Goal: Information Seeking & Learning: Learn about a topic

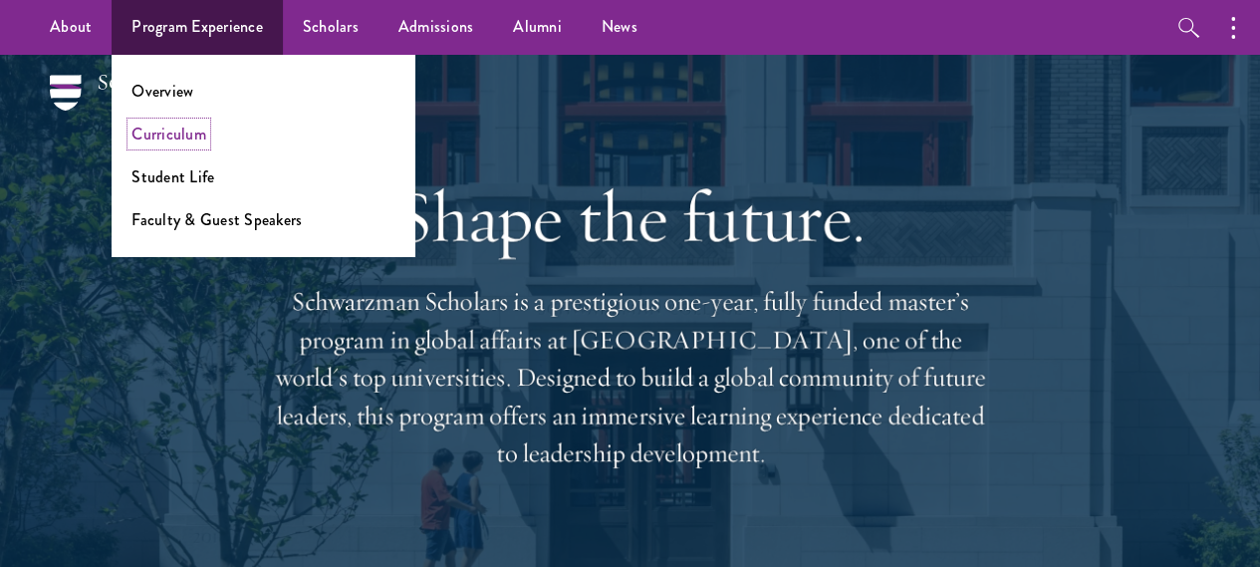
click at [179, 132] on link "Curriculum" at bounding box center [168, 134] width 75 height 23
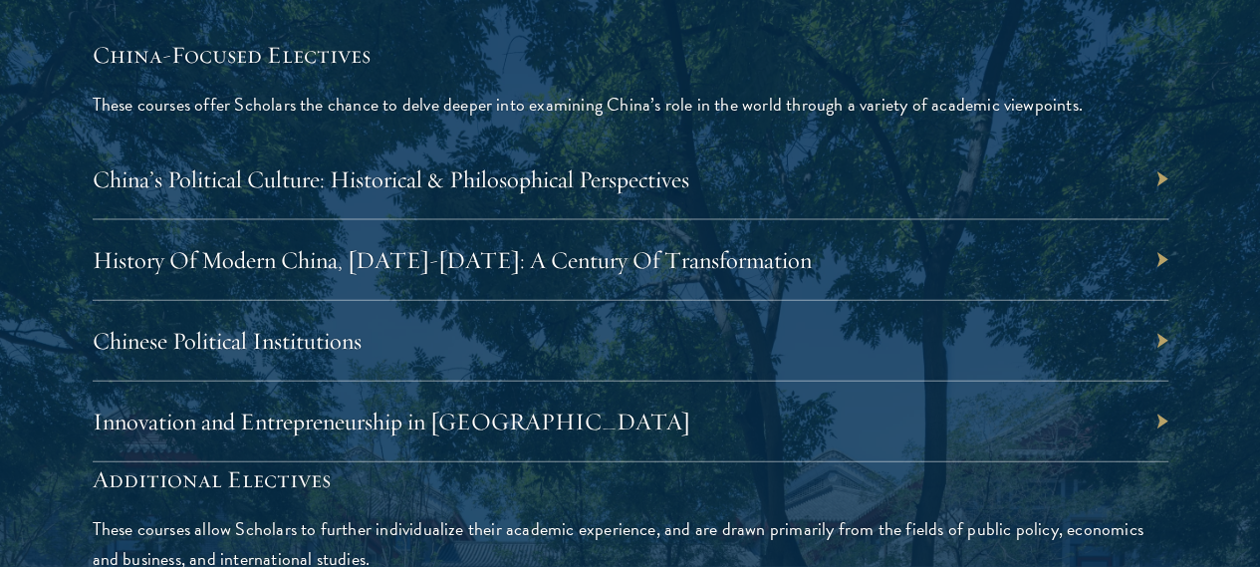
scroll to position [6077, 0]
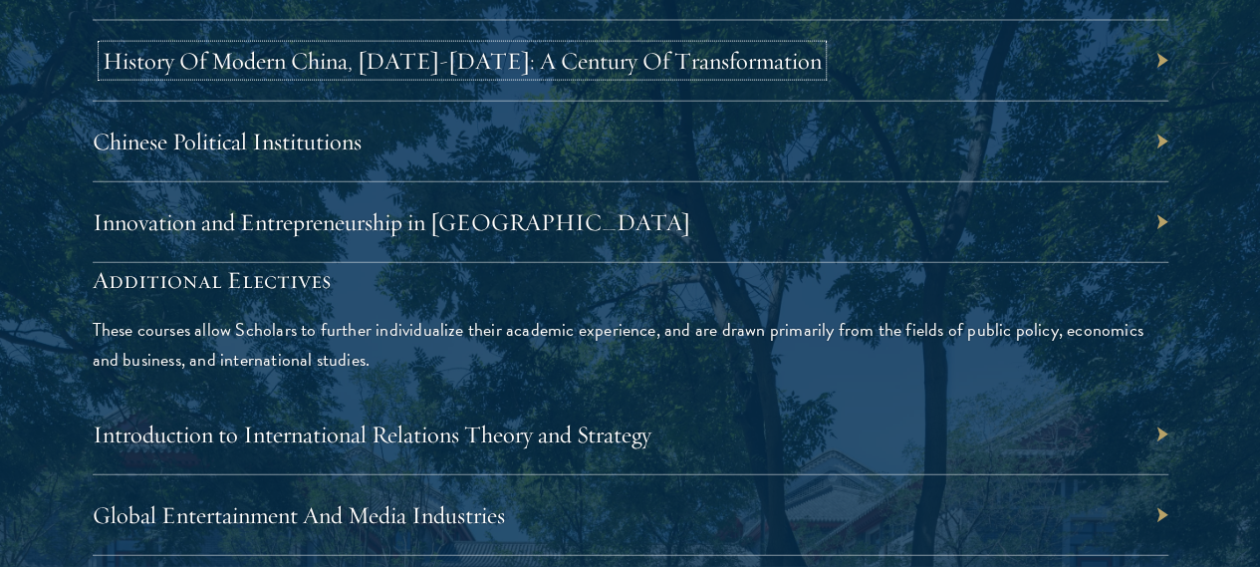
click at [822, 76] on link "History Of Modern China, [DATE]-[DATE]: A Century Of Transformation" at bounding box center [462, 61] width 719 height 30
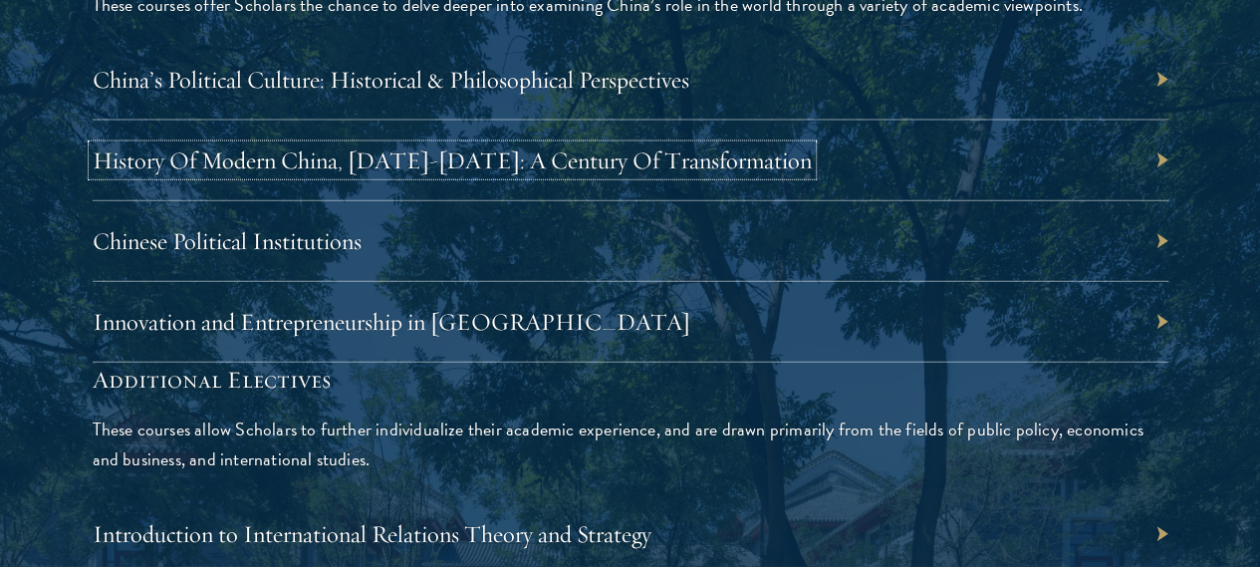
click at [811, 282] on div "Available elective courses for [DATE]-[DATE]: China-Focused Electives These cou…" at bounding box center [631, 322] width 1076 height 992
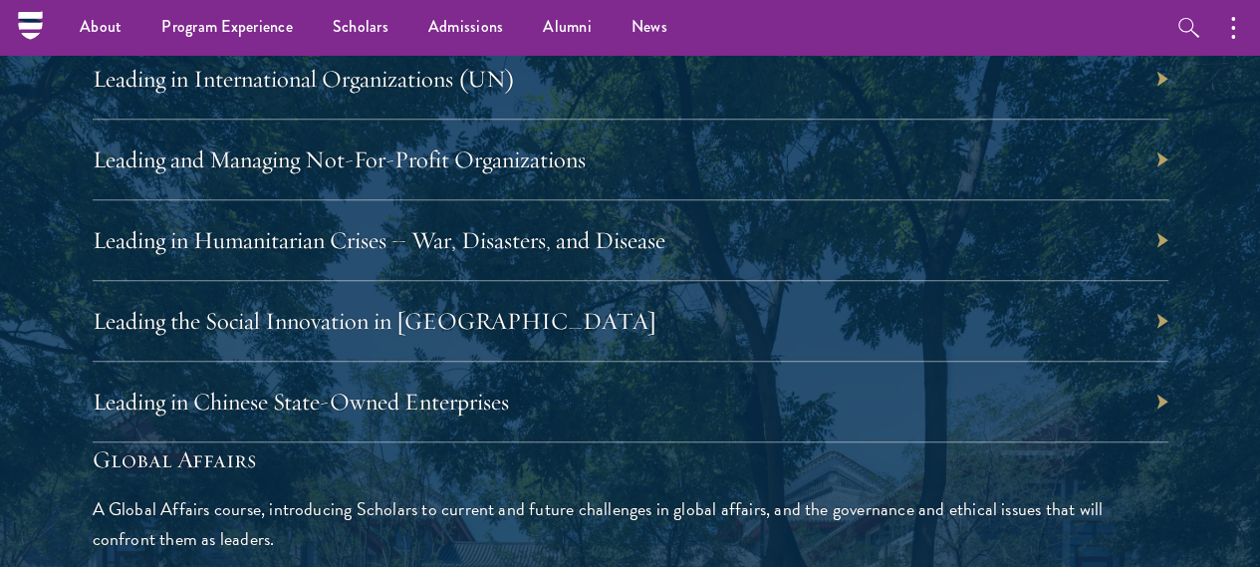
scroll to position [4184, 0]
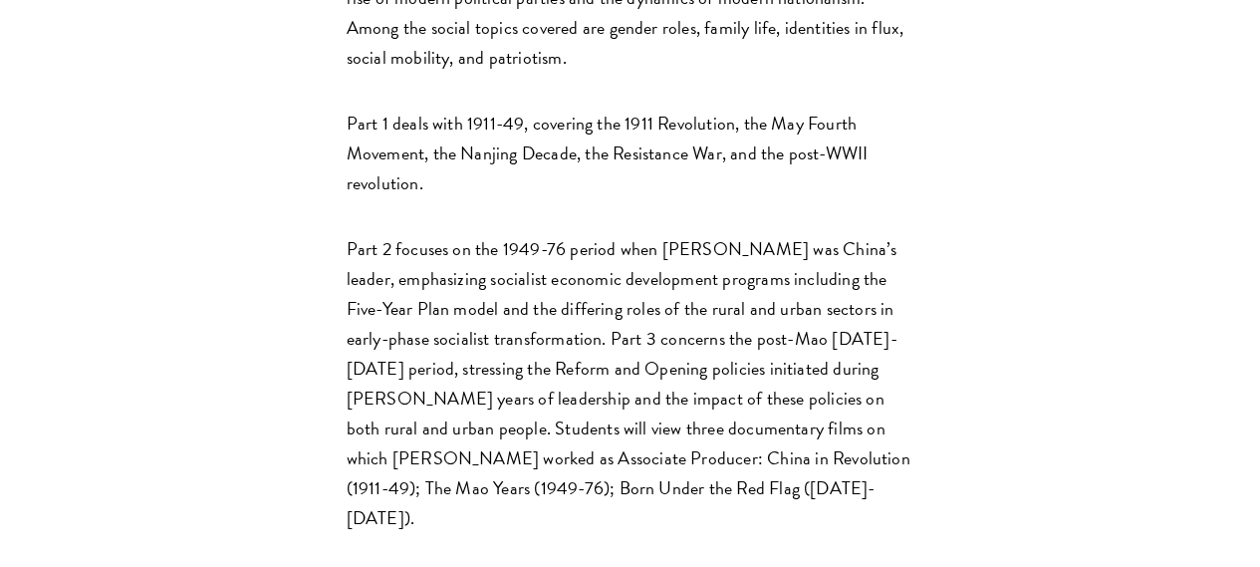
scroll to position [897, 0]
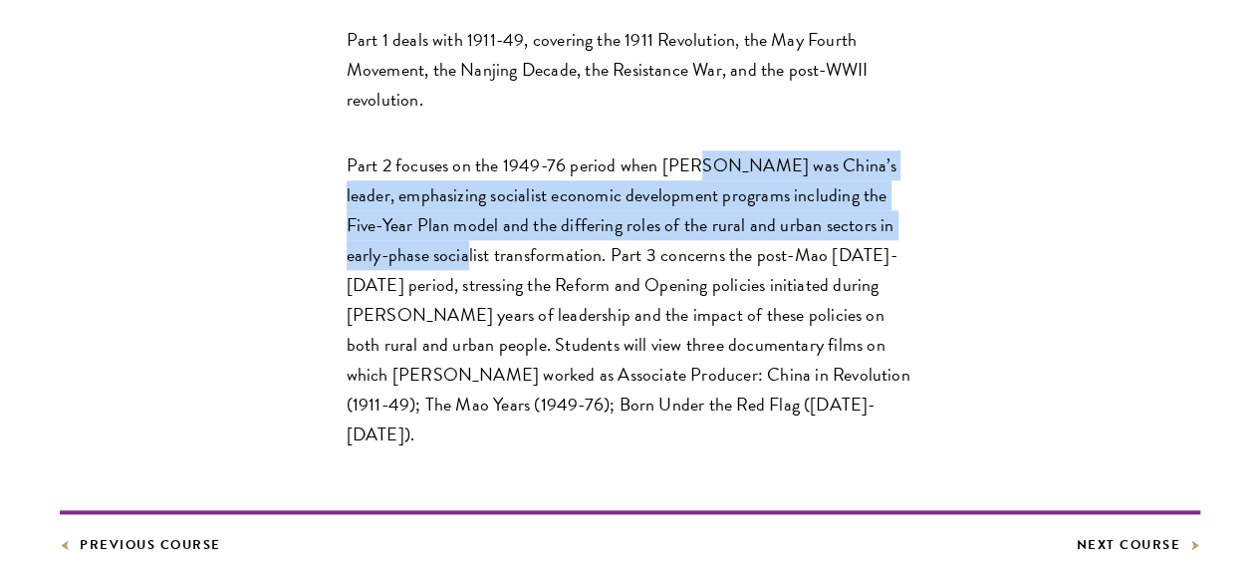
drag, startPoint x: 546, startPoint y: 282, endPoint x: 516, endPoint y: 338, distance: 63.3
click at [516, 338] on div "This course explores the history of China from 1911 to 2011. It examines the fa…" at bounding box center [631, 115] width 568 height 669
click at [847, 242] on div "This course explores the history of China from 1911 to 2011. It examines the fa…" at bounding box center [630, 115] width 1141 height 669
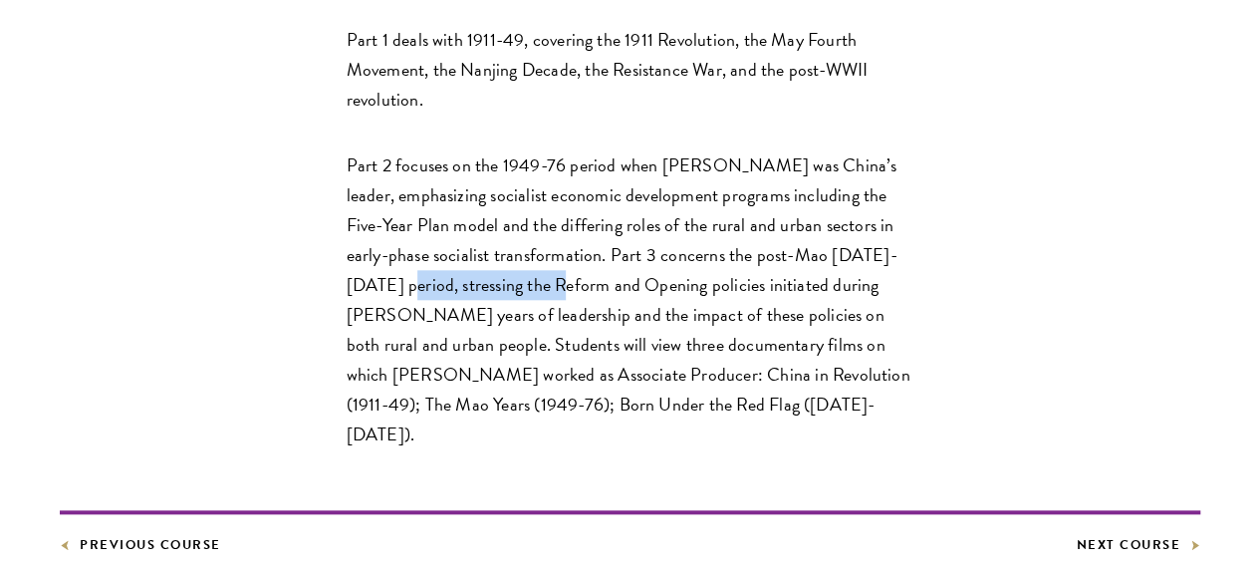
drag, startPoint x: 561, startPoint y: 376, endPoint x: 710, endPoint y: 375, distance: 149.4
click at [710, 375] on p "Part 2 focuses on the 1949-76 period when Mao Zedong was China’s leader, emphas…" at bounding box center [631, 299] width 568 height 299
click at [711, 375] on p "Part 2 focuses on the 1949-76 period when Mao Zedong was China’s leader, emphas…" at bounding box center [631, 299] width 568 height 299
click at [347, 431] on p "Part 2 focuses on the 1949-76 period when Mao Zedong was China’s leader, emphas…" at bounding box center [631, 299] width 568 height 299
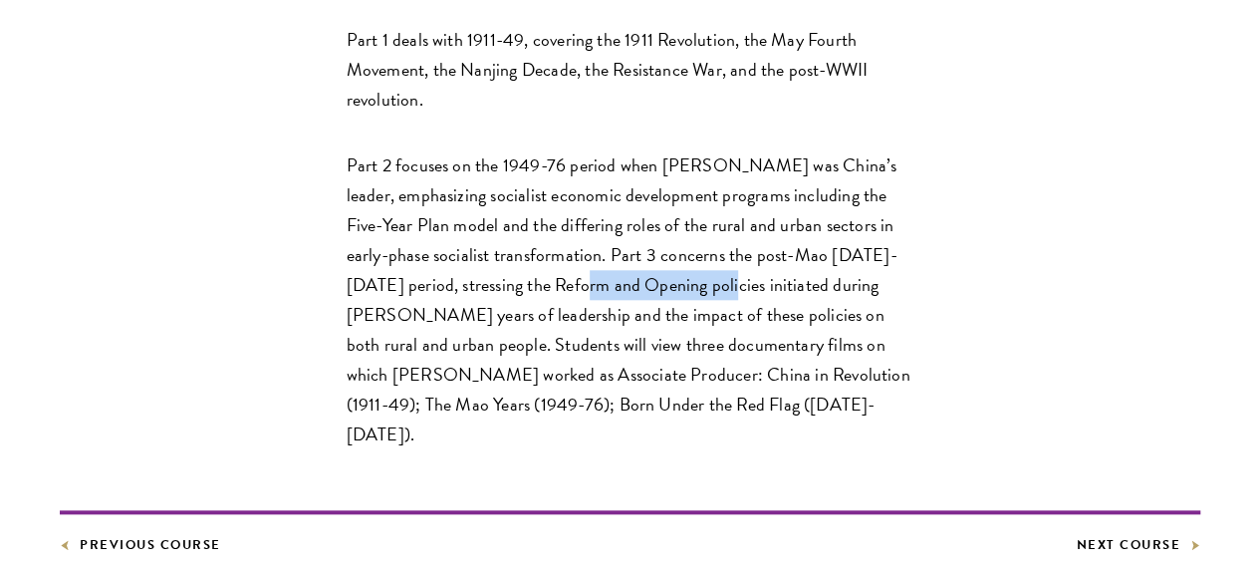
drag, startPoint x: 221, startPoint y: 407, endPoint x: 361, endPoint y: 407, distance: 139.5
click at [359, 407] on p "Part 2 focuses on the 1949-76 period when Mao Zedong was China’s leader, emphas…" at bounding box center [631, 299] width 568 height 299
click at [438, 410] on p "Part 2 focuses on the 1949-76 period when Mao Zedong was China’s leader, emphas…" at bounding box center [631, 299] width 568 height 299
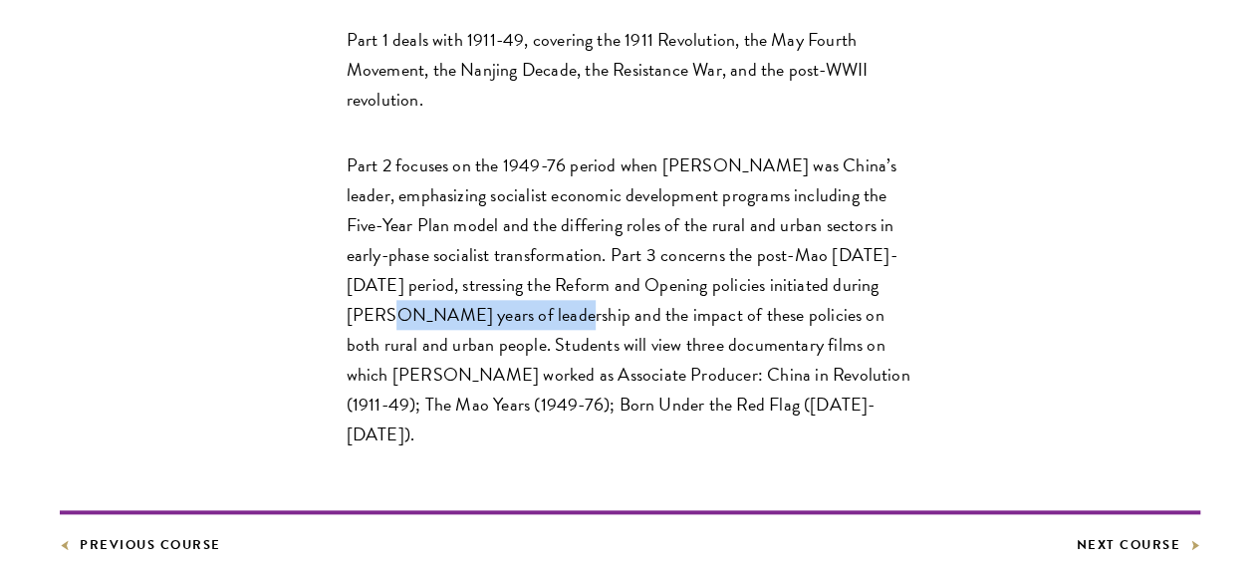
drag, startPoint x: 583, startPoint y: 407, endPoint x: 749, endPoint y: 449, distance: 171.5
click at [734, 429] on p "Part 2 focuses on the 1949-76 period when Mao Zedong was China’s leader, emphas…" at bounding box center [631, 299] width 568 height 299
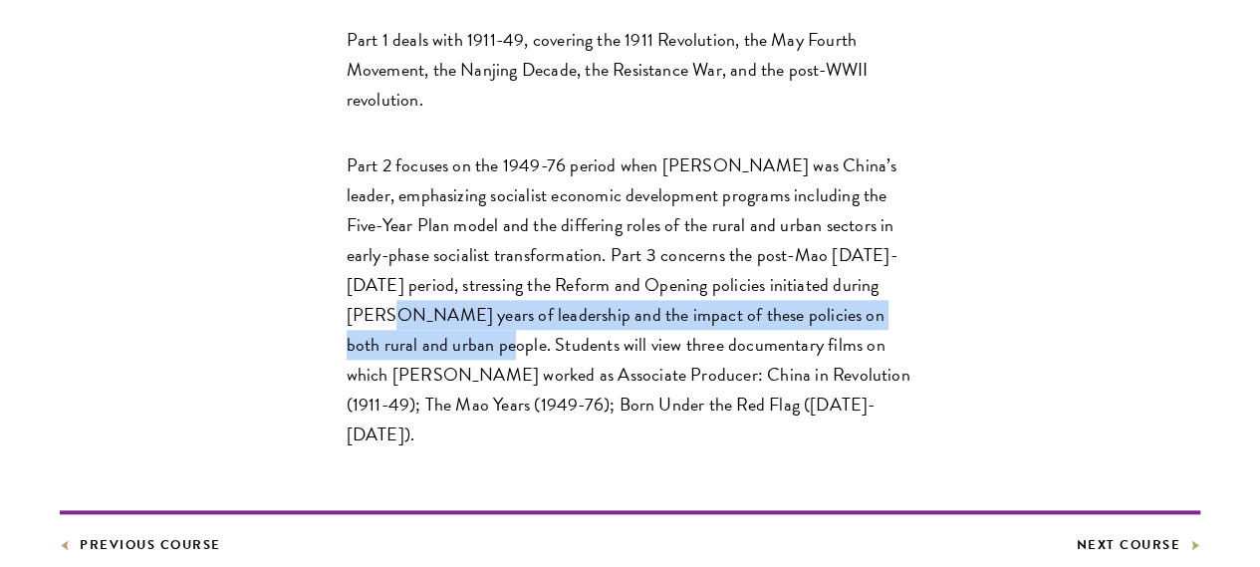
click at [877, 420] on div "China Courses History Of Modern China, 1911-2011: A Century Of Transformation T…" at bounding box center [630, 128] width 1141 height 1292
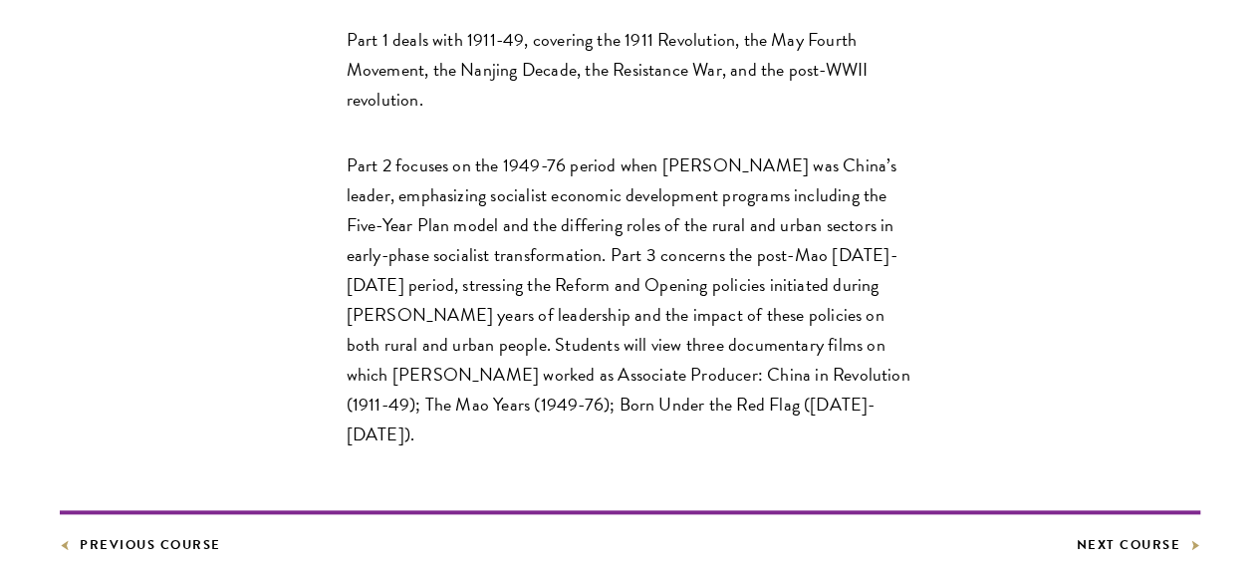
scroll to position [1096, 0]
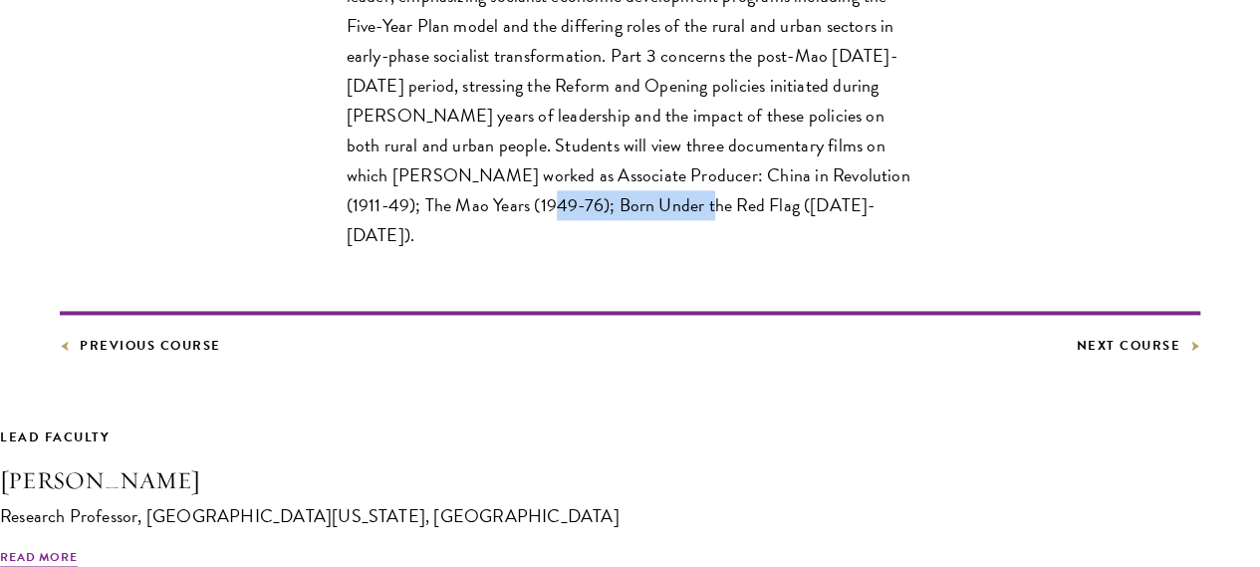
drag, startPoint x: 396, startPoint y: 340, endPoint x: 561, endPoint y: 341, distance: 164.4
click at [561, 250] on p "Part 2 focuses on the 1949-76 period when Mao Zedong was China’s leader, emphas…" at bounding box center [631, 100] width 568 height 299
click at [574, 250] on p "Part 2 focuses on the 1949-76 period when Mao Zedong was China’s leader, emphas…" at bounding box center [631, 100] width 568 height 299
click at [638, 250] on p "Part 2 focuses on the 1949-76 period when Mao Zedong was China’s leader, emphas…" at bounding box center [631, 100] width 568 height 299
click at [610, 250] on p "Part 2 focuses on the 1949-76 period when Mao Zedong was China’s leader, emphas…" at bounding box center [631, 100] width 568 height 299
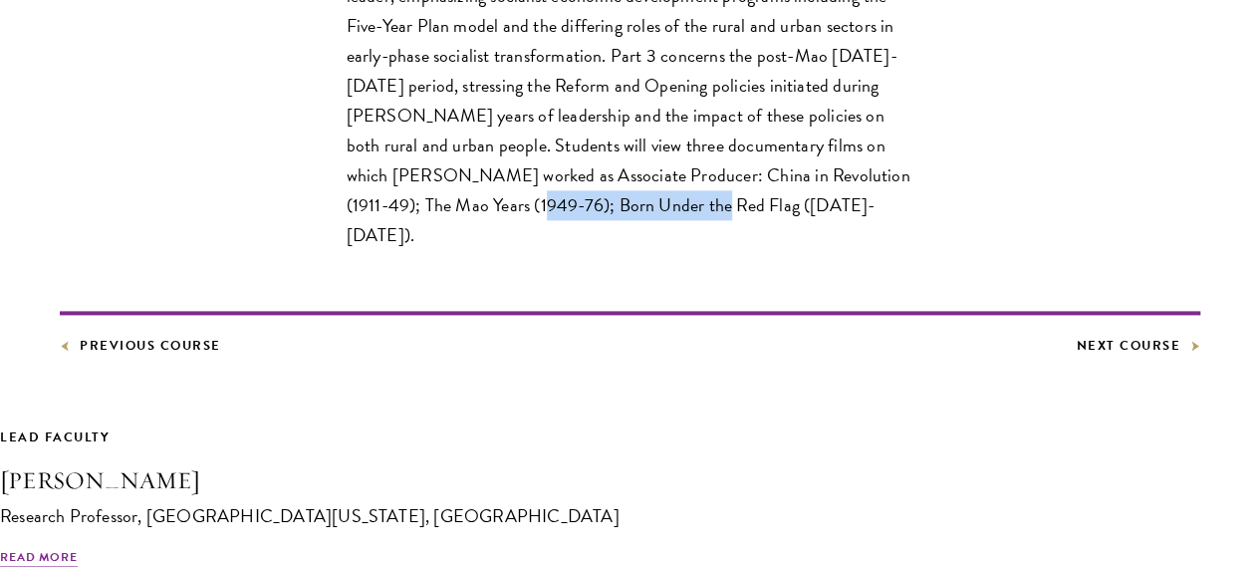
drag, startPoint x: 394, startPoint y: 342, endPoint x: 576, endPoint y: 342, distance: 181.3
click at [576, 250] on p "Part 2 focuses on the 1949-76 period when Mao Zedong was China’s leader, emphas…" at bounding box center [631, 100] width 568 height 299
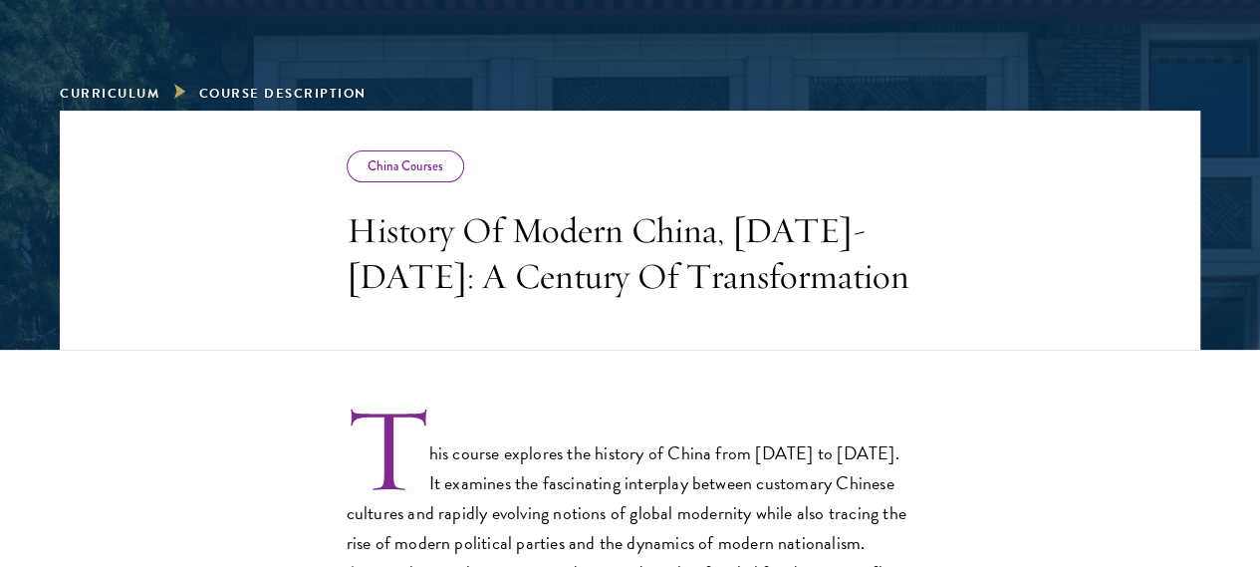
scroll to position [299, 0]
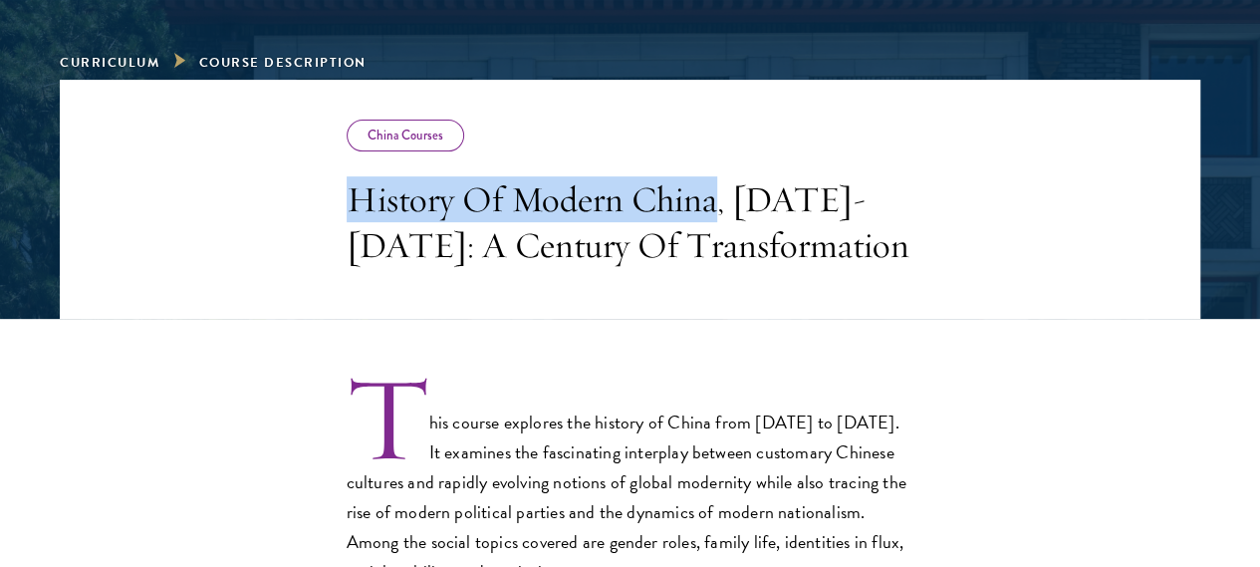
drag, startPoint x: 223, startPoint y: 214, endPoint x: 673, endPoint y: 207, distance: 450.3
click at [673, 207] on h3 "History Of Modern China, [DATE]-[DATE]: A Century Of Transformation" at bounding box center [631, 222] width 568 height 92
